Goal: Transaction & Acquisition: Purchase product/service

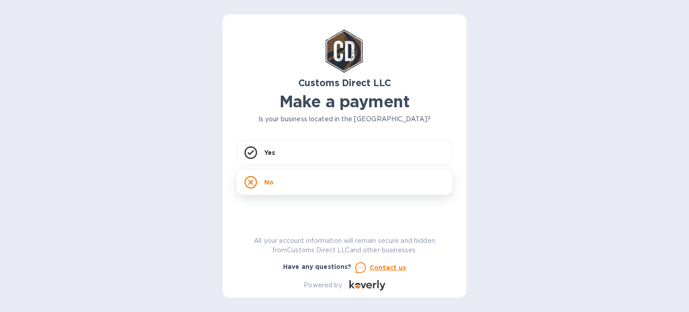
click at [284, 185] on div "No" at bounding box center [344, 182] width 215 height 25
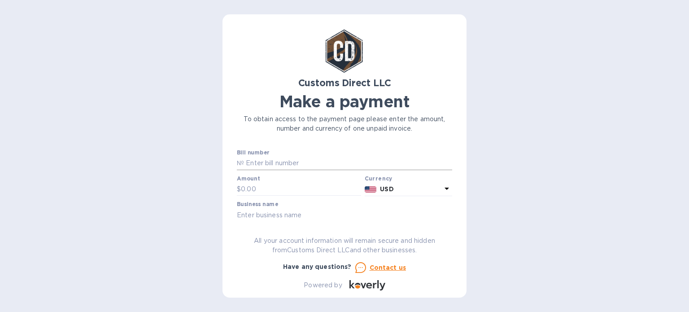
click at [277, 164] on input "text" at bounding box center [348, 163] width 208 height 13
paste input "B00056056"
type input "B00056056"
click at [264, 189] on input "text" at bounding box center [301, 189] width 120 height 13
paste input "1,039.60"
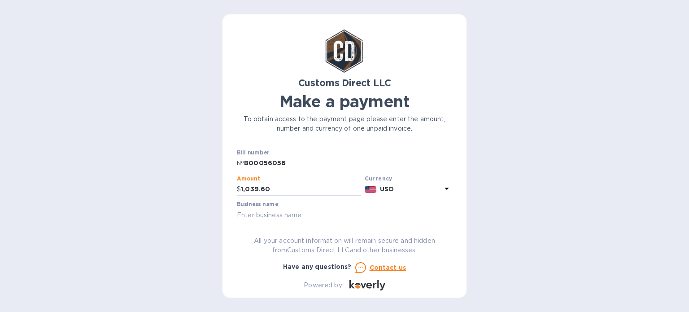
type input "1,039.60"
click at [482, 170] on div "Customs Direct LLC Make a payment To obtain access to the payment page please e…" at bounding box center [344, 156] width 689 height 312
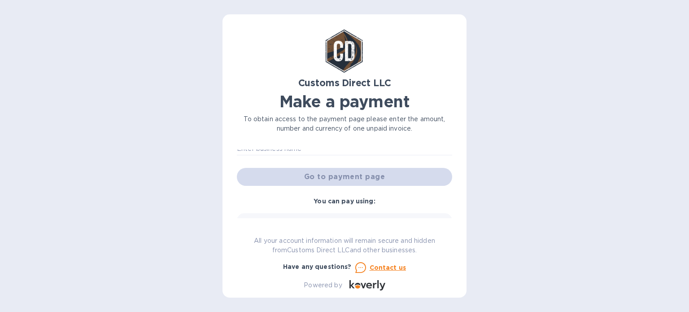
scroll to position [45, 0]
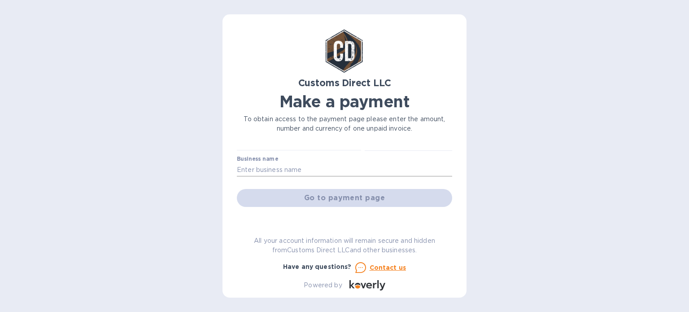
click at [312, 170] on input "text" at bounding box center [344, 169] width 215 height 13
paste input "WANNA PLAY PRODUCTS INC"
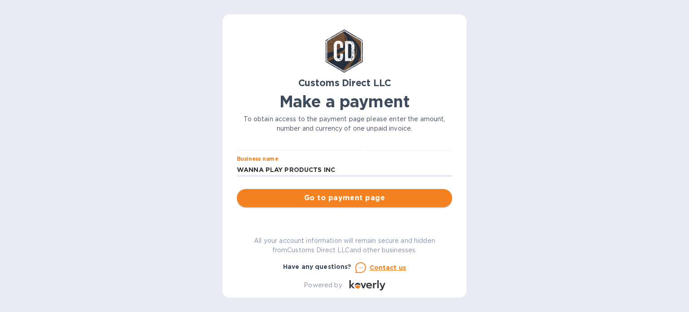
type input "WANNA PLAY PRODUCTS INC"
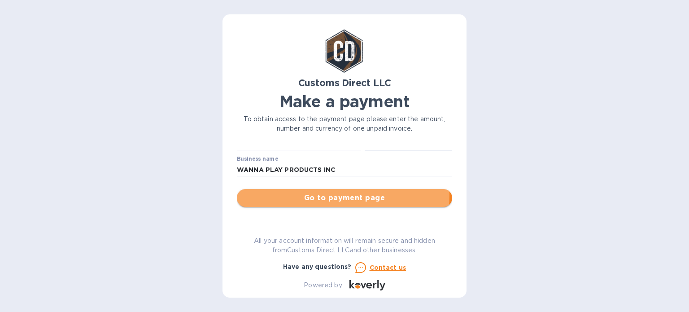
click at [340, 195] on span "Go to payment page" at bounding box center [344, 198] width 201 height 11
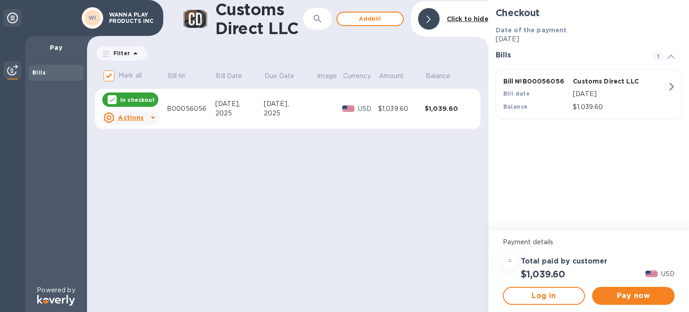
click at [154, 120] on icon at bounding box center [153, 117] width 11 height 11
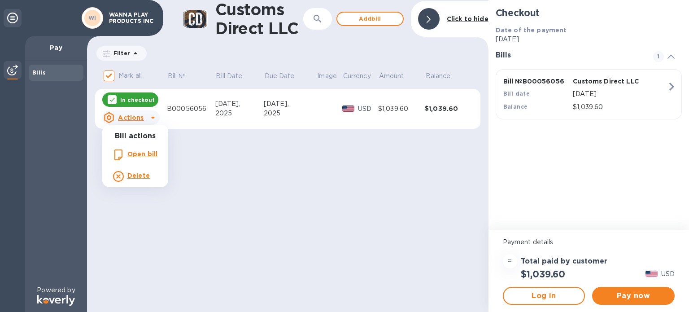
click at [242, 167] on div at bounding box center [344, 156] width 689 height 312
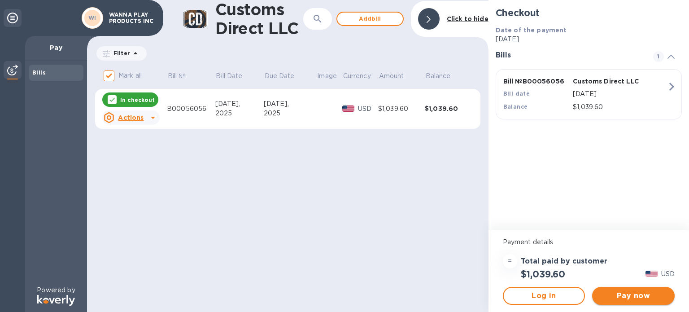
click at [639, 295] on span "Pay now" at bounding box center [634, 295] width 68 height 11
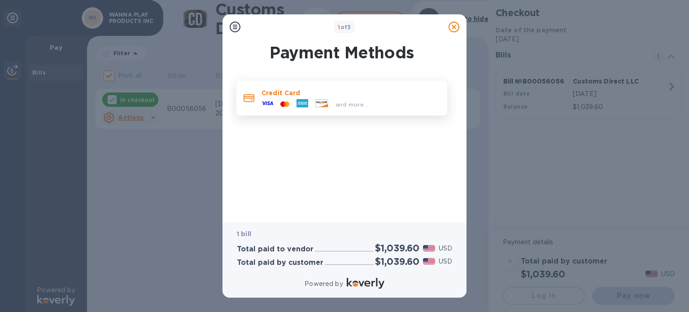
click at [326, 104] on icon at bounding box center [322, 103] width 12 height 8
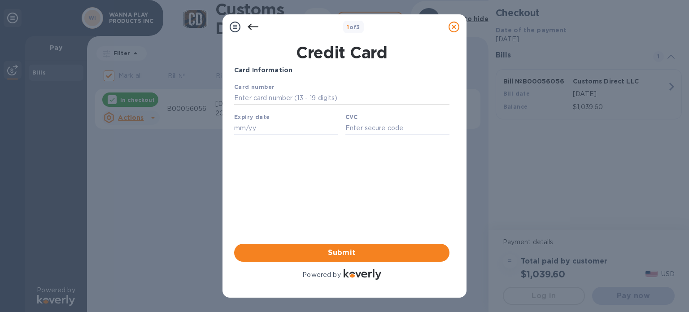
click at [285, 98] on input "text" at bounding box center [341, 98] width 215 height 13
type input "[CREDIT_CARD_NUMBER]"
type input "07/29"
type input "903"
click at [348, 252] on span "Submit" at bounding box center [342, 252] width 201 height 11
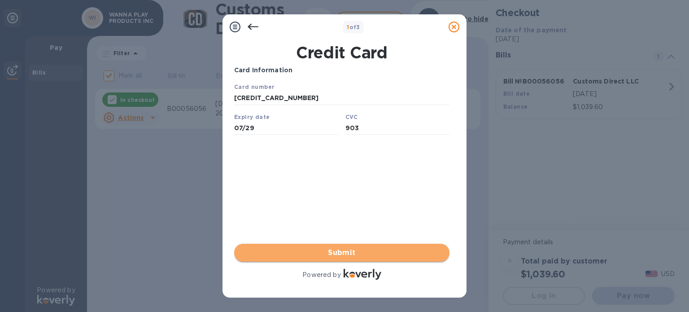
click at [347, 252] on span "Submit" at bounding box center [342, 252] width 201 height 11
click at [352, 253] on span "Submit" at bounding box center [342, 252] width 201 height 11
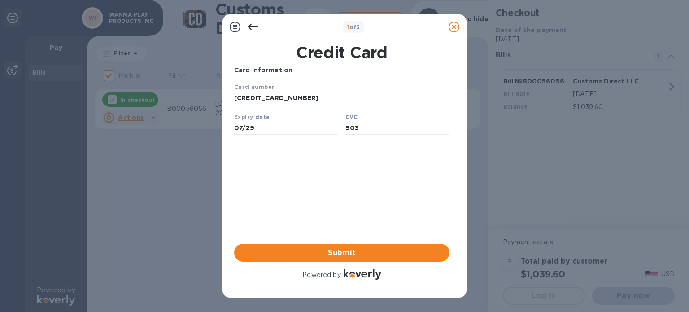
click at [255, 25] on icon at bounding box center [253, 27] width 11 height 11
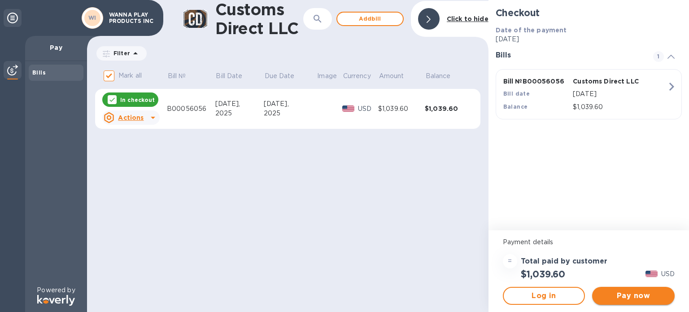
click at [638, 292] on span "Pay now" at bounding box center [634, 295] width 68 height 11
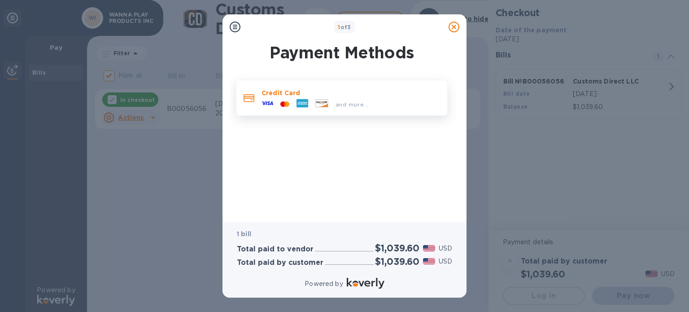
click at [305, 97] on icon at bounding box center [303, 103] width 12 height 12
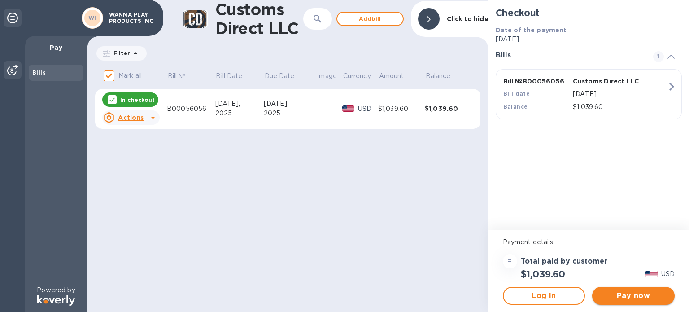
click at [638, 294] on span "Pay now" at bounding box center [634, 295] width 68 height 11
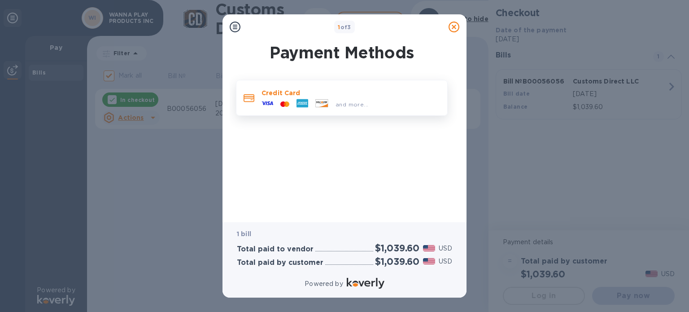
click at [285, 98] on div "and more..." at bounding box center [315, 103] width 114 height 13
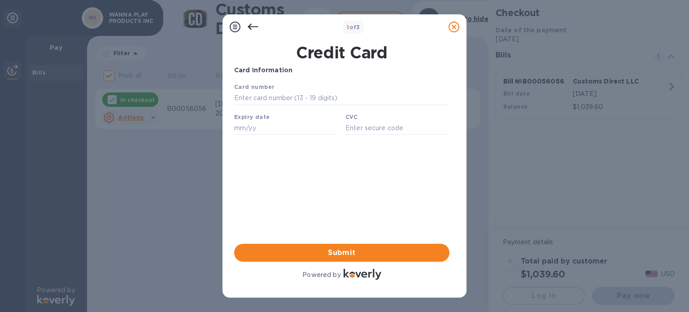
click at [285, 98] on input "text" at bounding box center [341, 98] width 215 height 13
type input "[CREDIT_CARD_NUMBER]"
type input "07/29"
type input "903"
click at [307, 97] on input "[CREDIT_CARD_NUMBER]" at bounding box center [341, 98] width 215 height 13
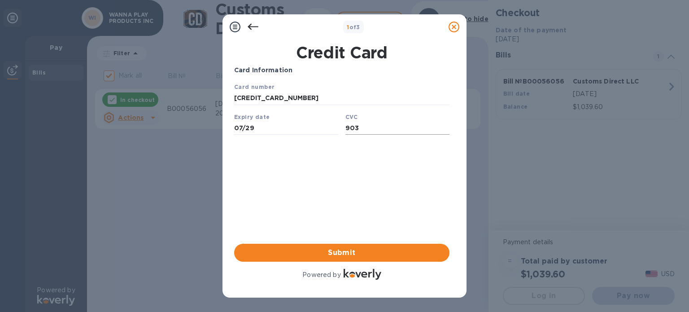
click at [363, 132] on input "903" at bounding box center [398, 127] width 104 height 13
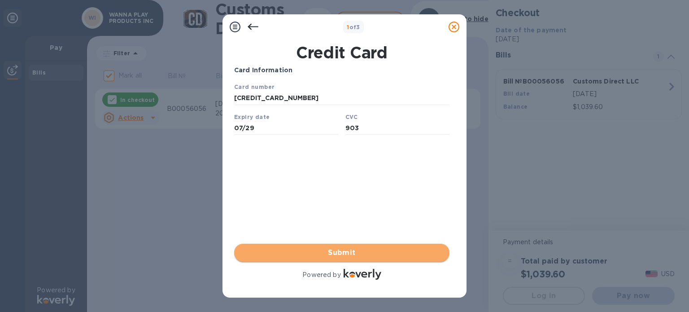
click at [344, 256] on span "Submit" at bounding box center [342, 252] width 201 height 11
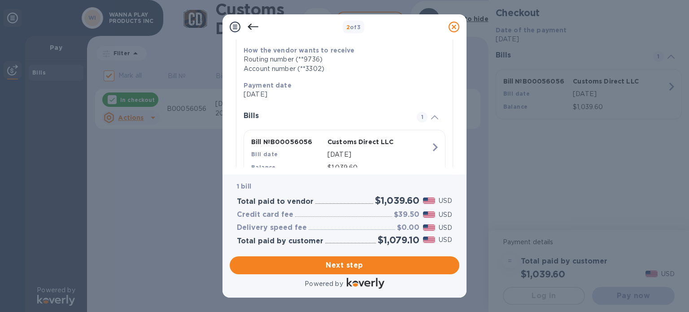
scroll to position [170, 0]
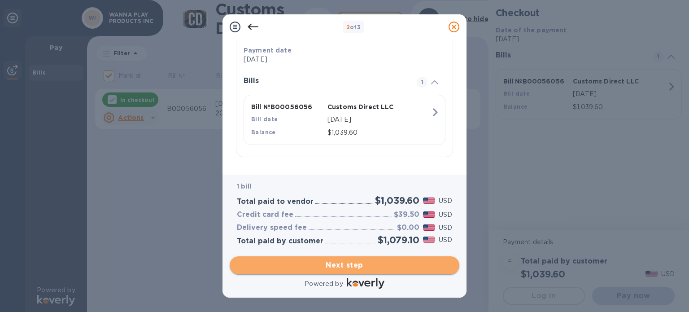
click at [350, 267] on span "Next step" at bounding box center [344, 265] width 215 height 11
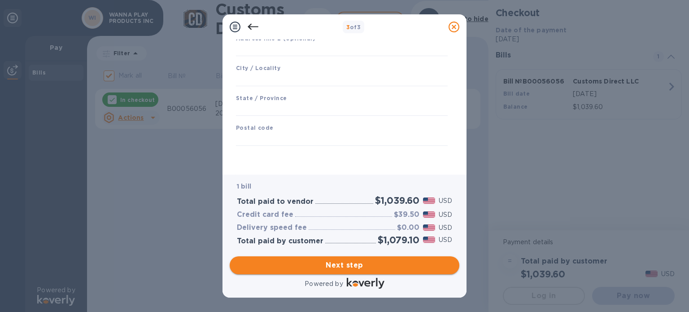
scroll to position [130, 0]
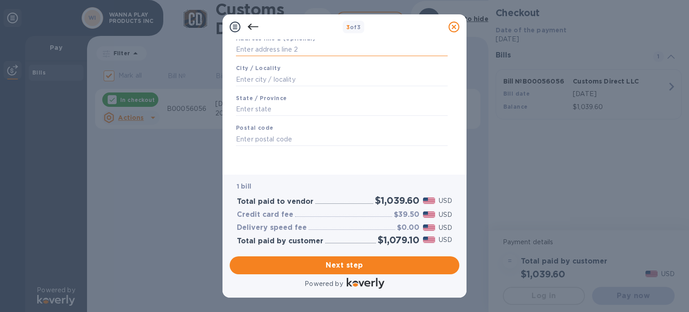
click at [281, 44] on input "text" at bounding box center [342, 49] width 212 height 13
type input "[STREET_ADDRESS]"
type input "Ste [PERSON_NAME]"
type input "[GEOGRAPHIC_DATA]"
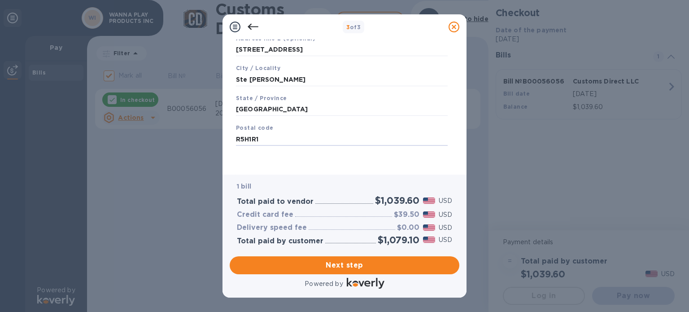
type input "R5H1R1"
click at [426, 156] on div "Save" at bounding box center [342, 152] width 219 height 7
click at [355, 264] on span "Next step" at bounding box center [344, 265] width 215 height 11
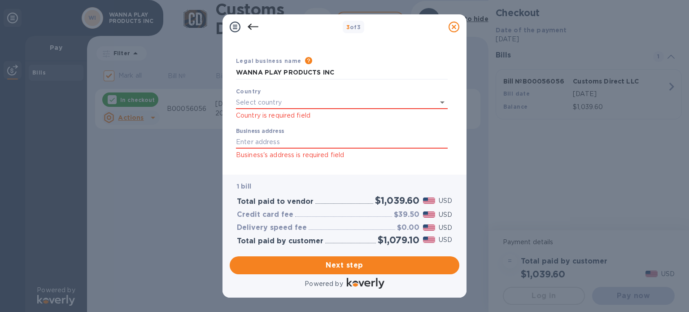
scroll to position [0, 0]
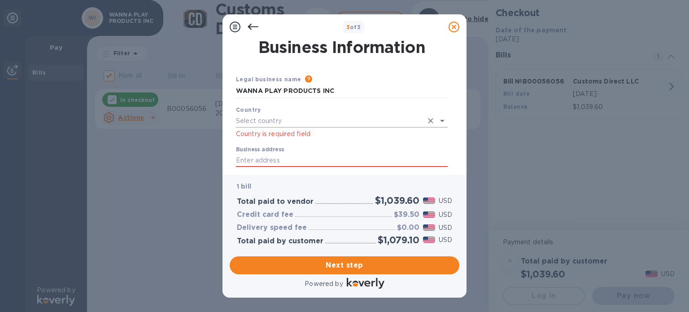
click at [356, 120] on input "text" at bounding box center [329, 120] width 187 height 13
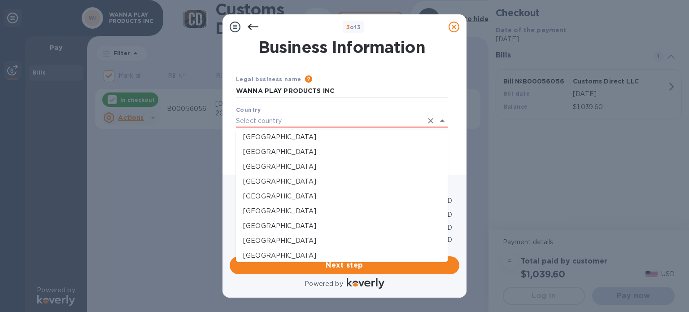
scroll to position [494, 0]
click at [268, 149] on p "[GEOGRAPHIC_DATA]" at bounding box center [342, 150] width 198 height 9
type input "[GEOGRAPHIC_DATA]"
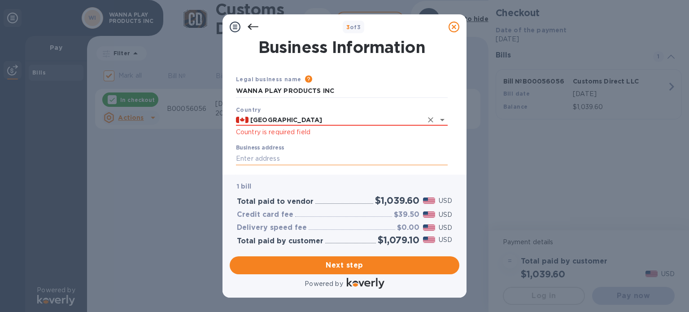
click at [320, 157] on input "Business address" at bounding box center [342, 158] width 212 height 13
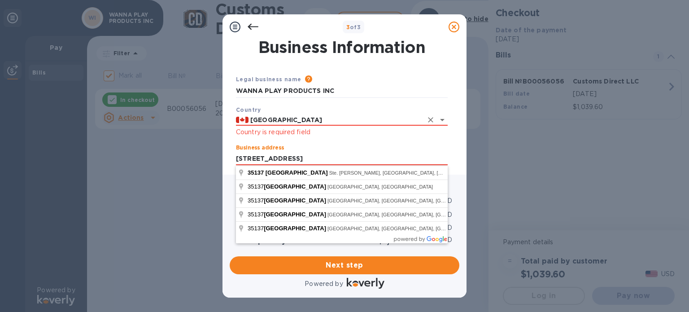
click at [371, 133] on p "Country is required field" at bounding box center [342, 132] width 212 height 10
type input "[STREET_ADDRESS]"
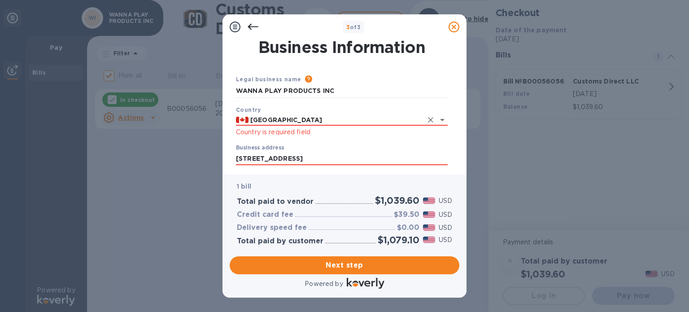
scroll to position [45, 0]
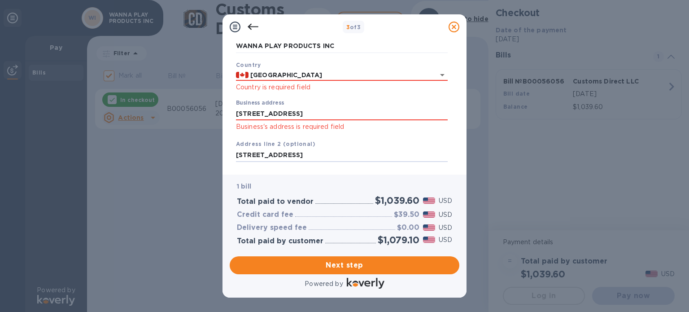
drag, startPoint x: 310, startPoint y: 154, endPoint x: 228, endPoint y: 155, distance: 81.7
click at [228, 155] on div "Business Information Legal business name Please provide the legal name that app…" at bounding box center [345, 107] width 244 height 135
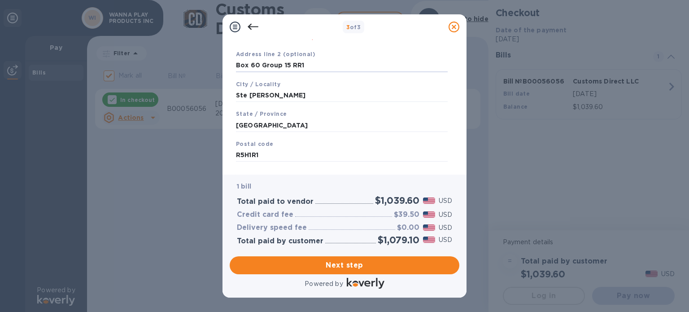
scroll to position [151, 0]
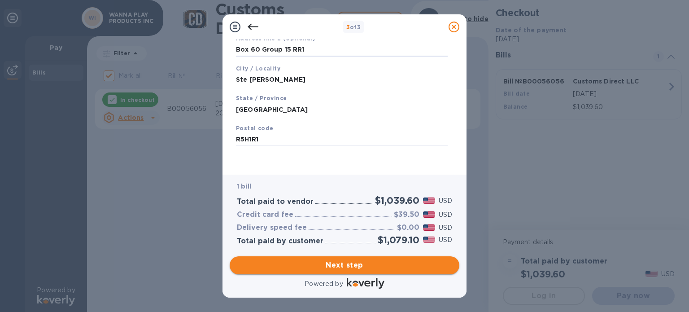
type input "Box 60 Group 15 RR1"
click at [350, 258] on button "Next step" at bounding box center [345, 265] width 230 height 18
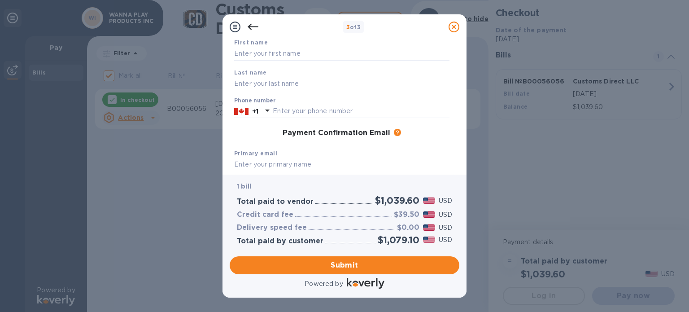
scroll to position [0, 0]
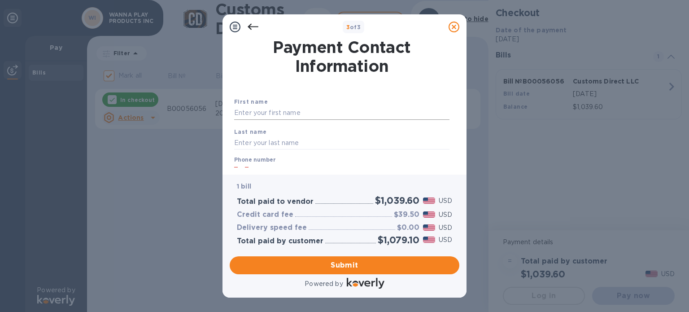
click at [298, 111] on input "text" at bounding box center [341, 112] width 215 height 13
type input "Crystal"
type input "[PERSON_NAME]"
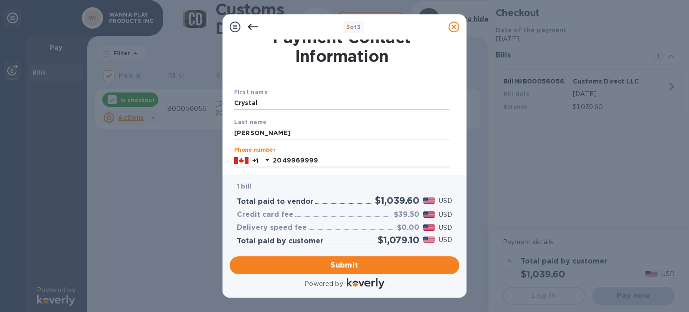
type input "2049969999"
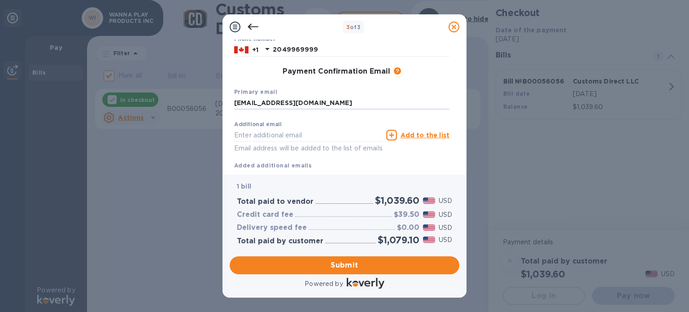
type input "[EMAIL_ADDRESS][DOMAIN_NAME]"
click at [391, 117] on div "Additional email Email address will be added to the list of emails Add to the l…" at bounding box center [342, 135] width 219 height 40
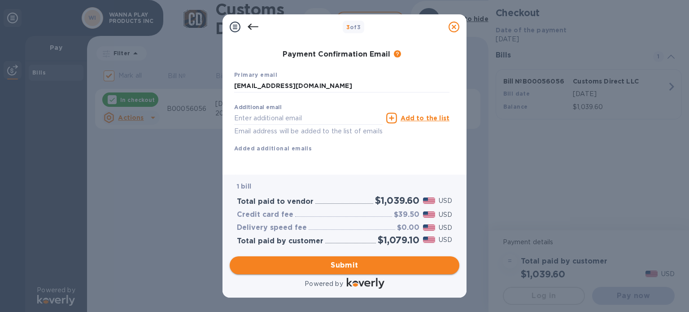
click at [344, 266] on span "Submit" at bounding box center [344, 265] width 215 height 11
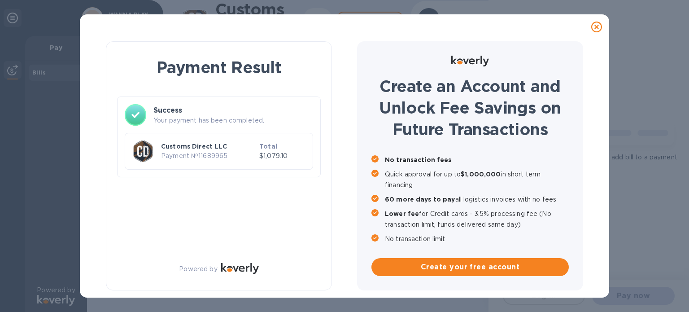
checkbox input "false"
